Goal: Transaction & Acquisition: Book appointment/travel/reservation

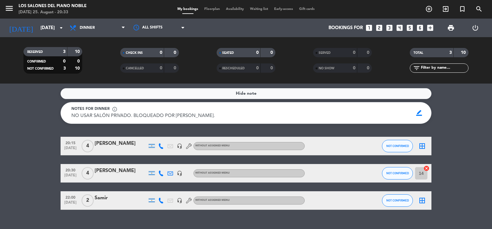
click at [89, 27] on span "Dinner" at bounding box center [87, 28] width 15 height 4
click at [9, 4] on icon "menu" at bounding box center [9, 8] width 9 height 9
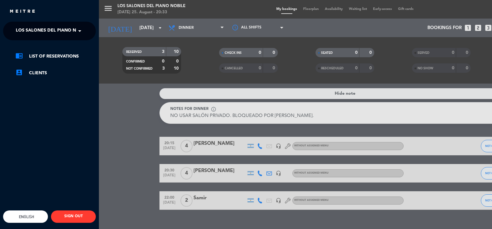
click at [29, 29] on span "Los Salones del Piano Nobile" at bounding box center [52, 30] width 73 height 13
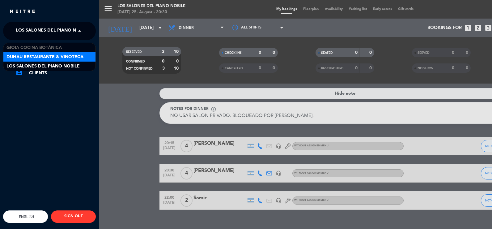
click at [34, 55] on span "Duhau Restaurante & Vinoteca" at bounding box center [44, 56] width 77 height 7
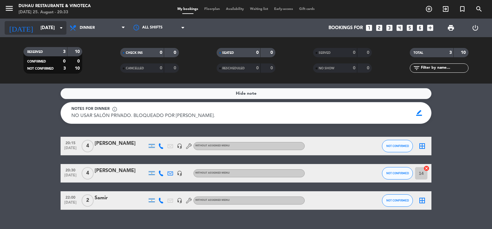
click at [49, 34] on div "[DATE] [DATE] arrow_drop_down" at bounding box center [36, 28] width 62 height 14
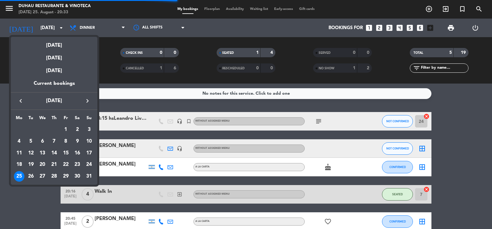
click at [111, 12] on div at bounding box center [246, 114] width 492 height 229
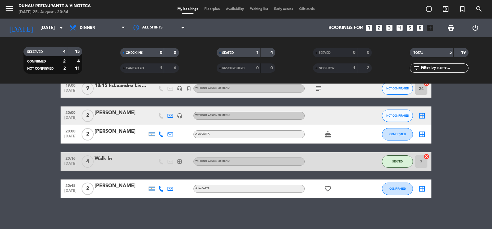
scroll to position [2, 0]
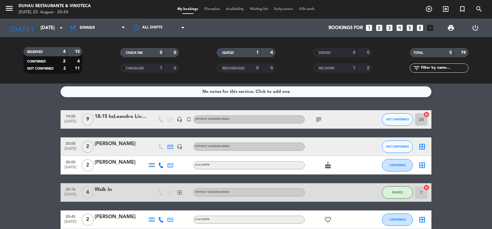
click at [457, 121] on bookings-row "19:00 [DATE] 9 18:15 hsLeandro Livchtiz + FAM headset_mic turned_in_not Without…" at bounding box center [246, 169] width 492 height 119
click at [411, 31] on icon "looks_5" at bounding box center [410, 28] width 8 height 8
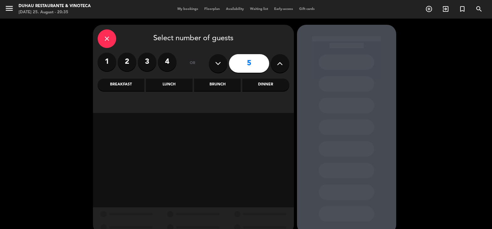
click at [255, 83] on div "Dinner" at bounding box center [265, 84] width 47 height 12
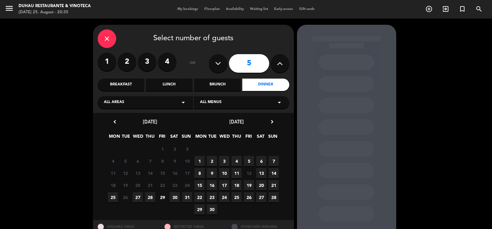
click at [115, 195] on span "25" at bounding box center [113, 197] width 10 height 10
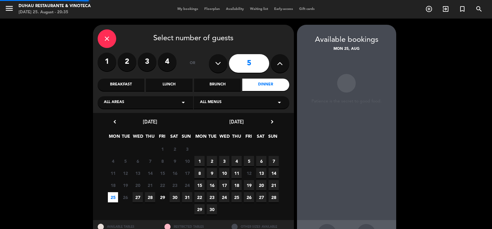
scroll to position [23, 0]
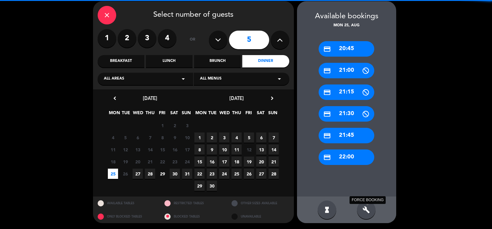
click at [369, 211] on icon "build" at bounding box center [365, 209] width 7 height 7
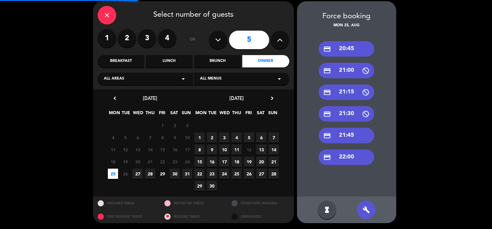
click at [351, 47] on div "credit_card 20:45" at bounding box center [347, 48] width 56 height 15
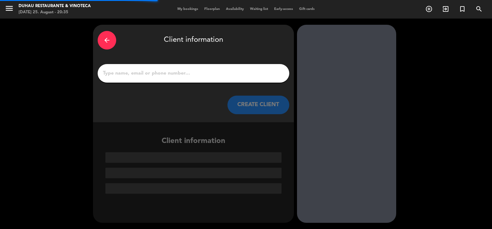
scroll to position [0, 0]
click at [220, 72] on input "1" at bounding box center [193, 73] width 182 height 9
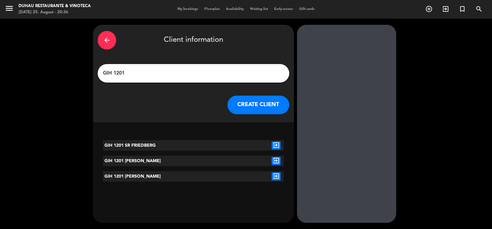
click at [182, 75] on input "GIH 1201" at bounding box center [193, 73] width 182 height 9
paste input "[PERSON_NAME]"
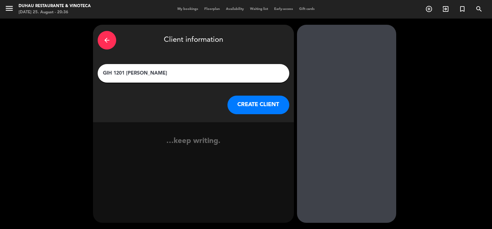
type input "GIH 1201 [PERSON_NAME]"
click at [263, 103] on button "CREATE CLIENT" at bounding box center [258, 104] width 62 height 19
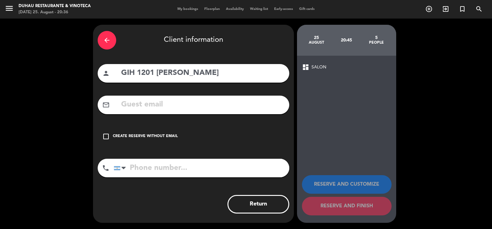
click at [160, 139] on div "check_box_outline_blank Create reserve without email" at bounding box center [194, 136] width 192 height 19
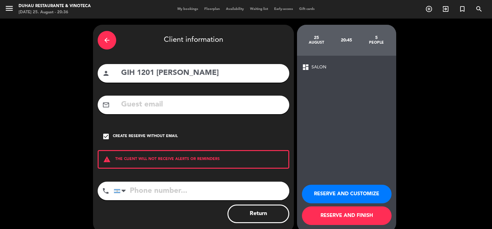
click at [359, 195] on button "RESERVE AND CUSTOMIZE" at bounding box center [347, 193] width 90 height 19
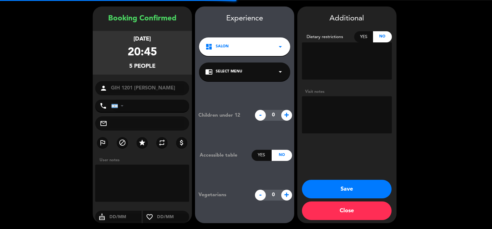
scroll to position [19, 0]
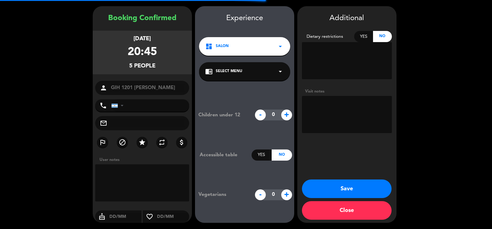
click at [370, 115] on textarea at bounding box center [347, 114] width 90 height 37
type textarea "A"
type textarea "1 niño"
click at [364, 192] on button "Save" at bounding box center [347, 188] width 90 height 19
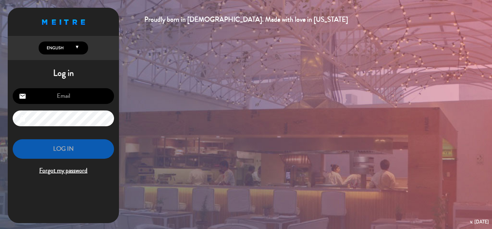
click at [64, 98] on input "email" at bounding box center [63, 96] width 101 height 16
click at [74, 99] on input "email" at bounding box center [63, 96] width 101 height 16
click at [74, 96] on input "email" at bounding box center [63, 96] width 101 height 16
click at [77, 95] on input "email" at bounding box center [63, 96] width 101 height 16
type input "[EMAIL_ADDRESS][PERSON_NAME][PERSON_NAME][DOMAIN_NAME]"
